Goal: Submit feedback/report problem: Submit feedback/report problem

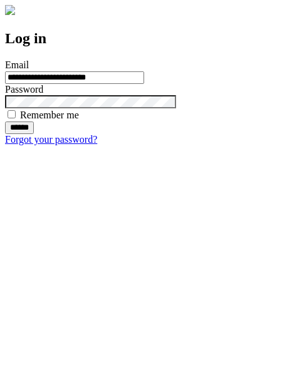
type input "**********"
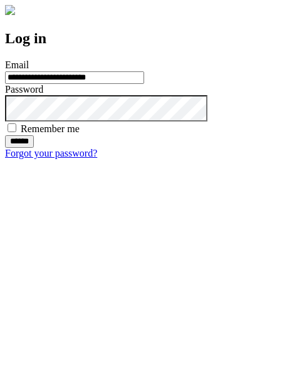
click at [34, 148] on input "******" at bounding box center [19, 141] width 29 height 13
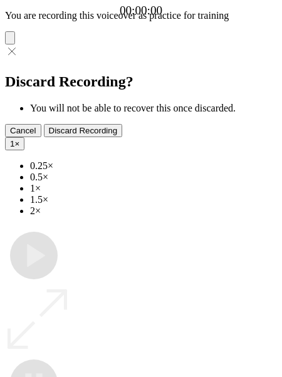
type input "**********"
